Goal: Find specific page/section: Find specific page/section

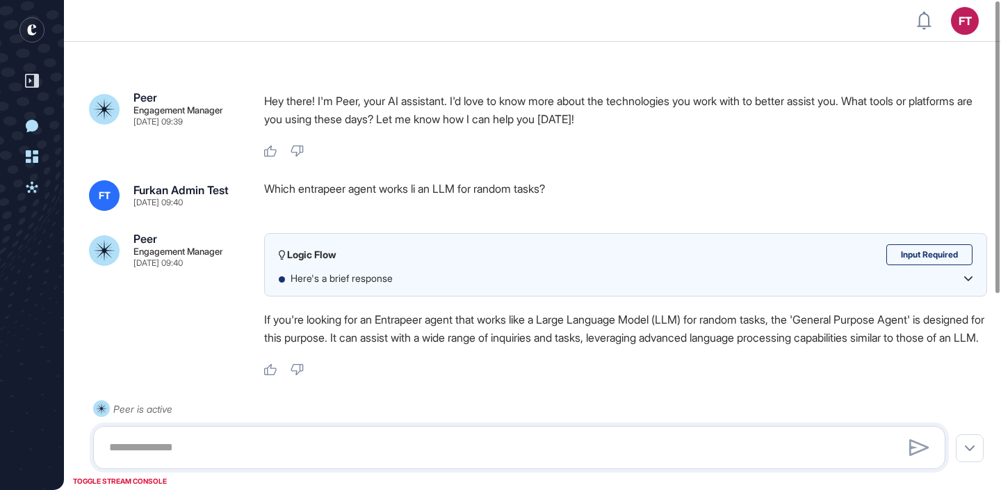
scroll to position [1, 1]
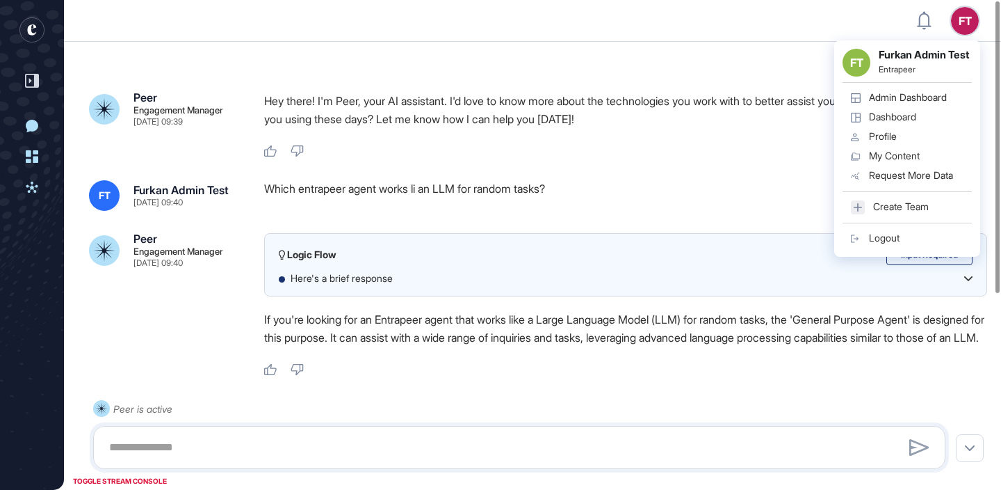
click at [912, 103] on div "Admin Dashboard" at bounding box center [908, 97] width 78 height 11
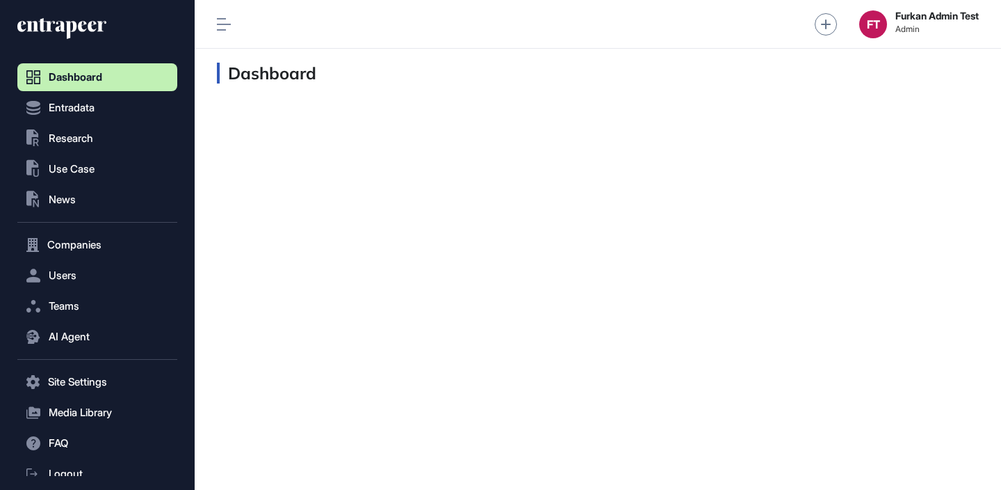
scroll to position [1, 1]
click at [102, 242] on span "Companies" at bounding box center [74, 244] width 54 height 11
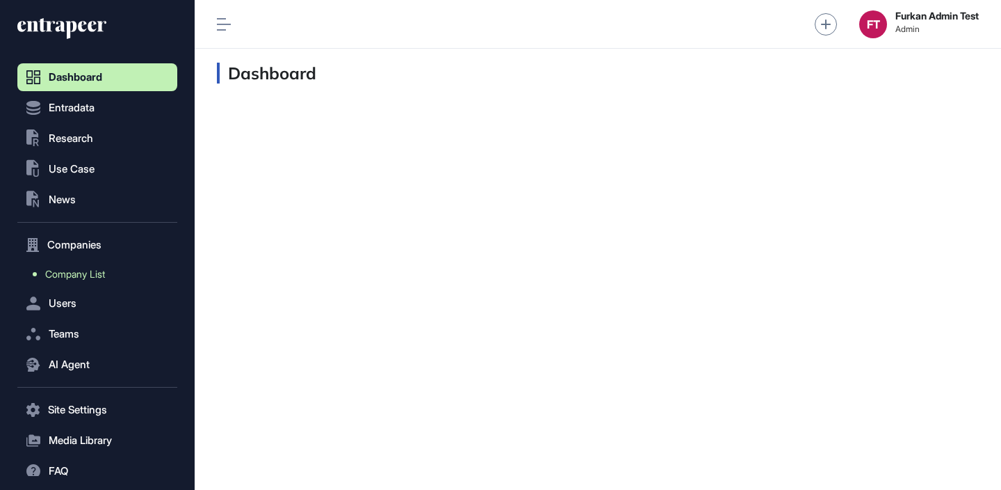
click at [96, 268] on span "Company List" at bounding box center [75, 273] width 60 height 11
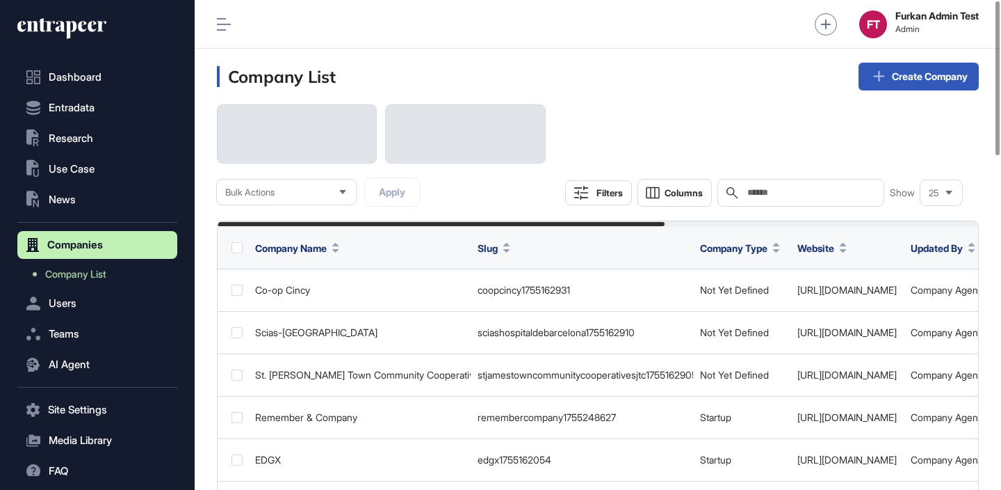
click at [818, 181] on div "Search" at bounding box center [801, 193] width 167 height 28
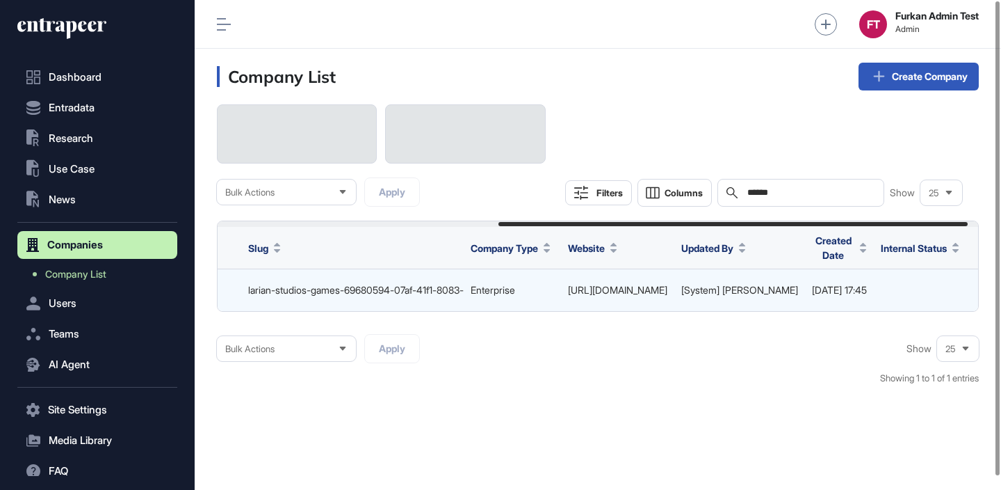
scroll to position [0, 471]
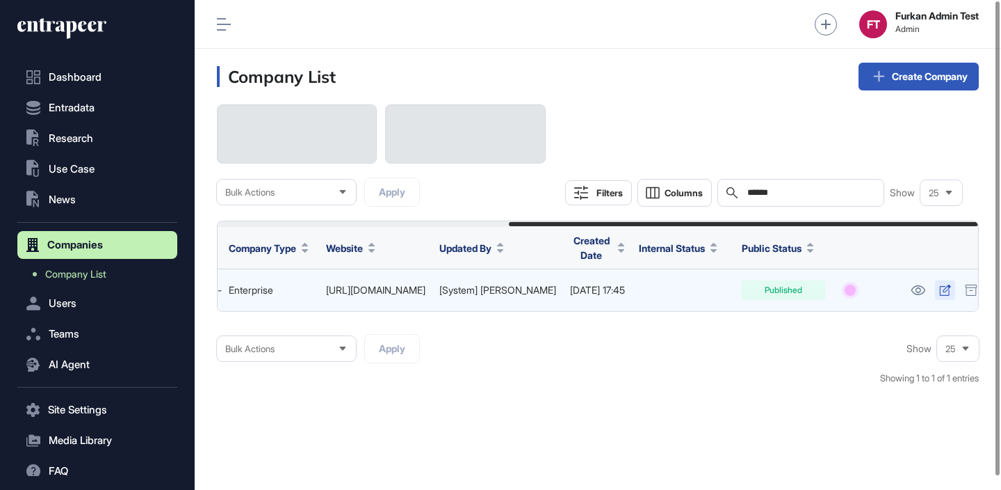
type input "******"
click at [939, 289] on icon at bounding box center [945, 289] width 12 height 11
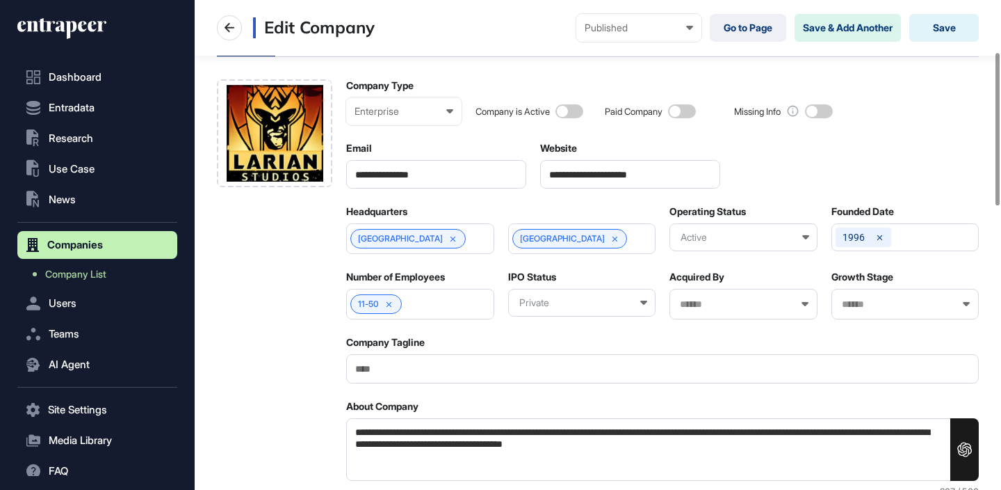
scroll to position [166, 0]
